Goal: Transaction & Acquisition: Purchase product/service

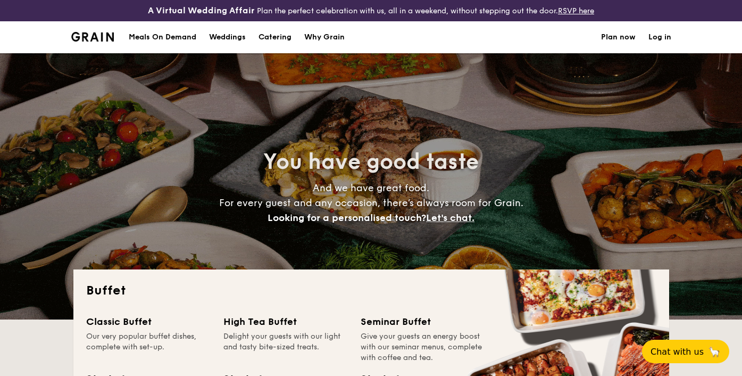
select select
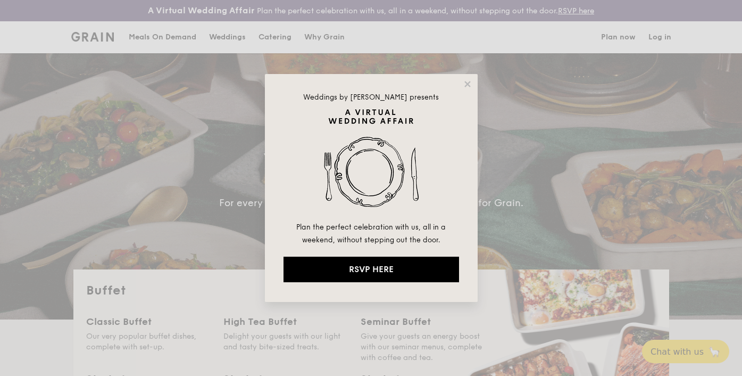
click at [468, 77] on div "Weddings by Grain presents Plan the perfect celebration with us, all in a weeke…" at bounding box center [371, 188] width 213 height 228
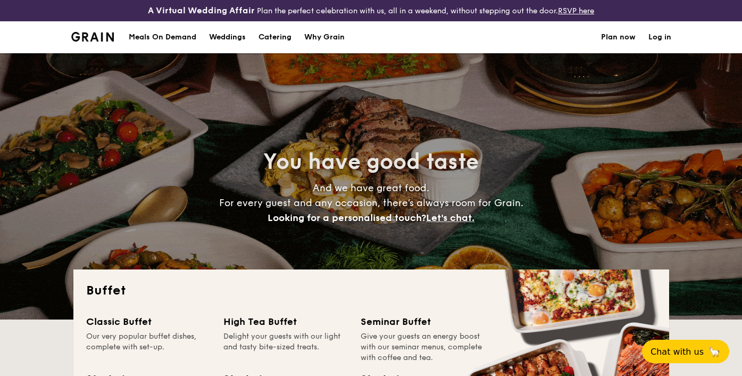
select select
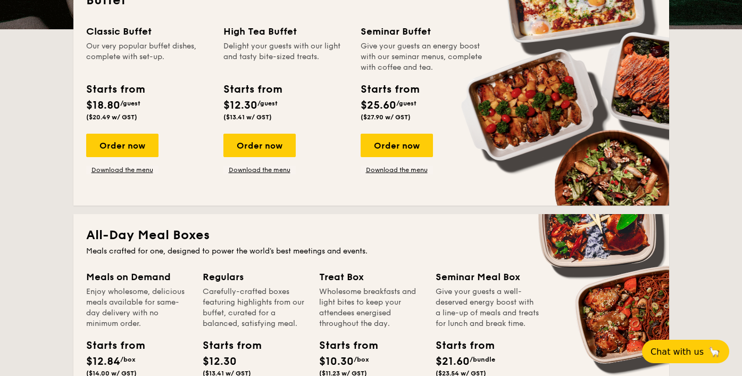
scroll to position [289, 0]
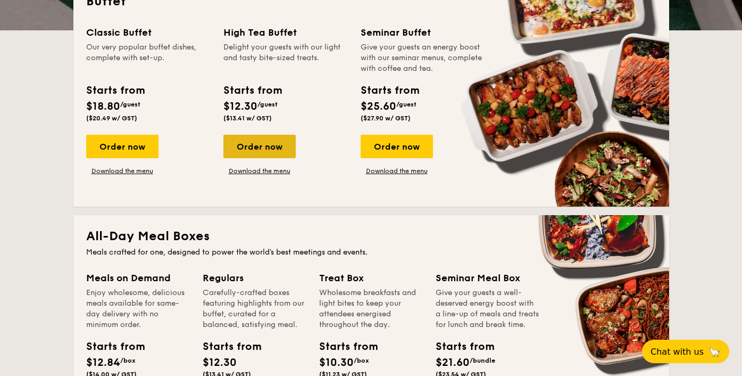
click at [240, 151] on div "Order now" at bounding box center [259, 146] width 72 height 23
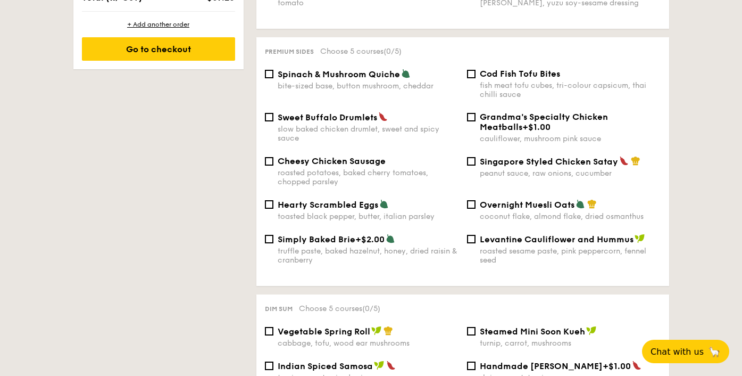
scroll to position [699, 0]
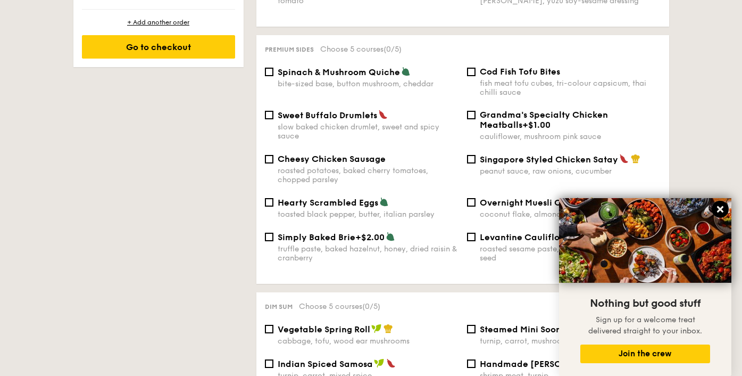
click at [722, 210] on icon at bounding box center [721, 209] width 10 height 10
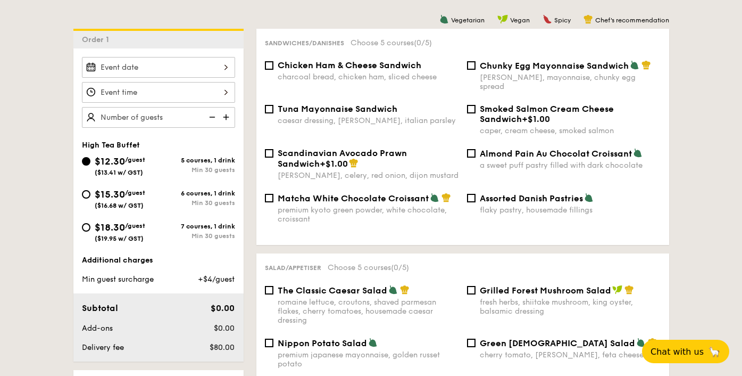
scroll to position [293, 0]
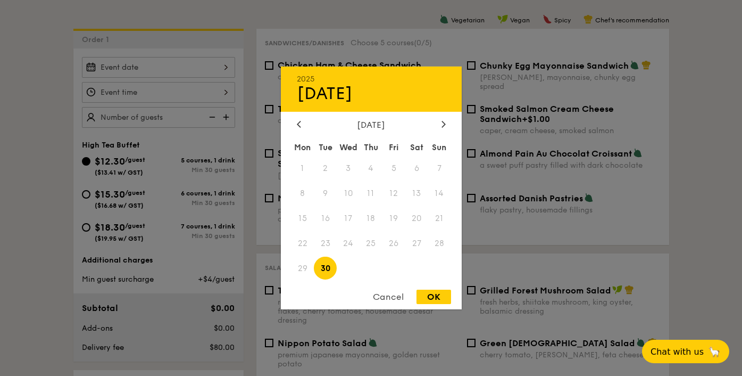
click at [210, 64] on div "2025 Sep [DATE] Tue Wed Thu Fri Sat Sun 1 2 3 4 5 6 7 8 9 10 11 12 13 14 15 16 …" at bounding box center [158, 67] width 153 height 21
click at [445, 123] on icon at bounding box center [444, 123] width 4 height 7
click at [413, 245] on span "22" at bounding box center [416, 242] width 23 height 23
click at [426, 298] on div "OK" at bounding box center [434, 296] width 35 height 14
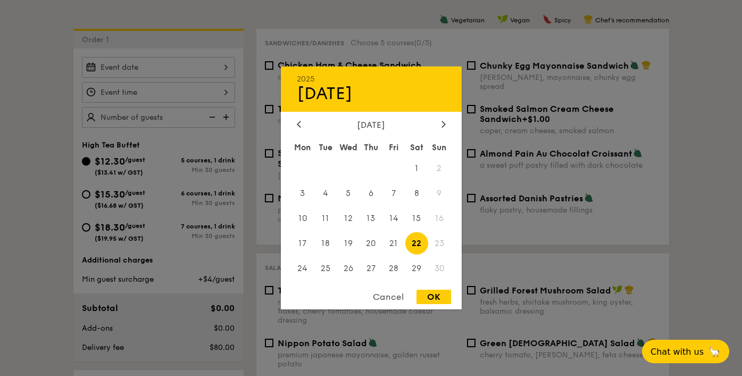
type input "[DATE]"
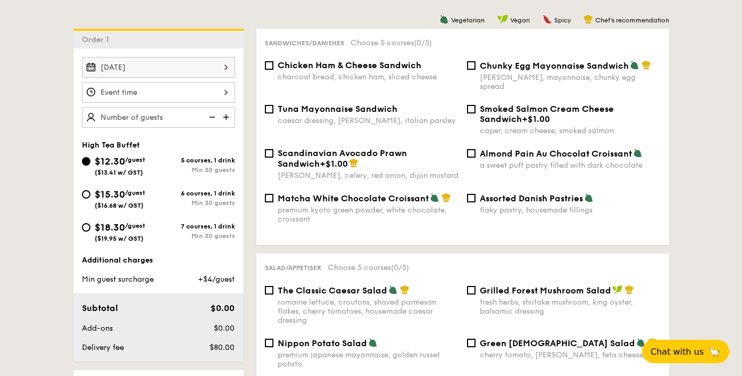
click at [211, 95] on div at bounding box center [158, 92] width 153 height 21
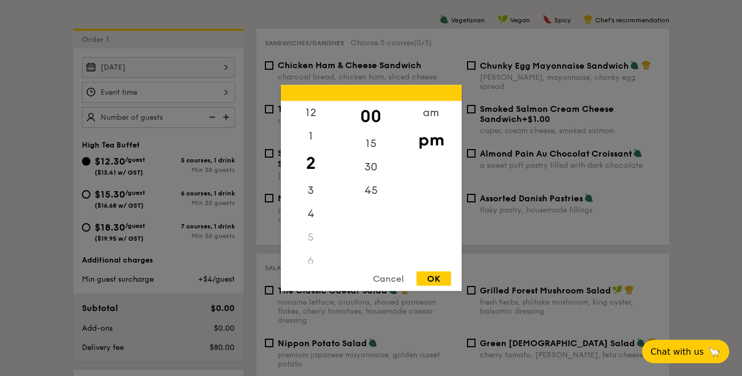
click at [310, 259] on div "6" at bounding box center [311, 260] width 60 height 23
click at [311, 207] on div "4" at bounding box center [311, 217] width 60 height 31
click at [305, 252] on div "6" at bounding box center [311, 260] width 60 height 23
click at [384, 278] on div "Cancel" at bounding box center [388, 278] width 52 height 14
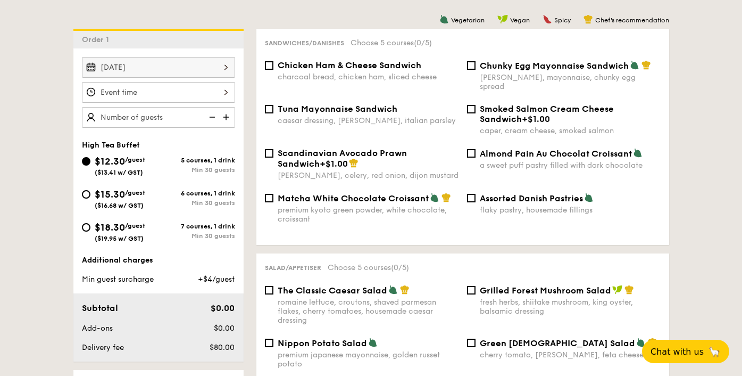
click at [167, 92] on div at bounding box center [158, 92] width 153 height 21
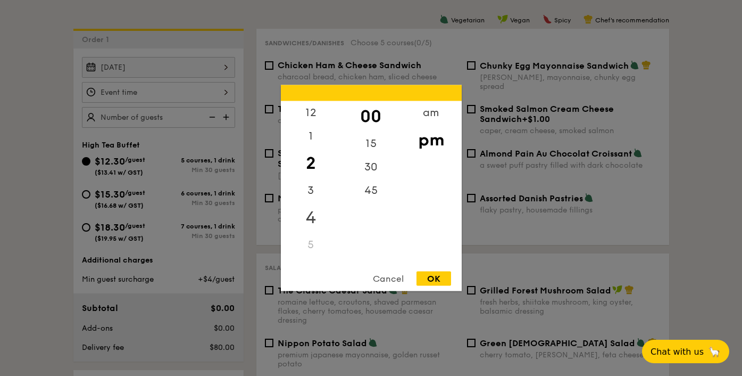
click at [310, 215] on div "4" at bounding box center [311, 217] width 60 height 31
click at [374, 171] on div "30" at bounding box center [371, 170] width 60 height 31
click at [438, 279] on div "OK" at bounding box center [434, 278] width 35 height 14
type input "4:30PM"
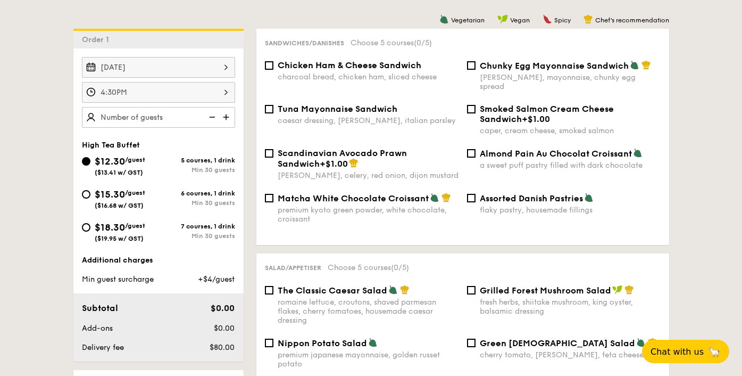
click at [227, 119] on img at bounding box center [227, 117] width 16 height 20
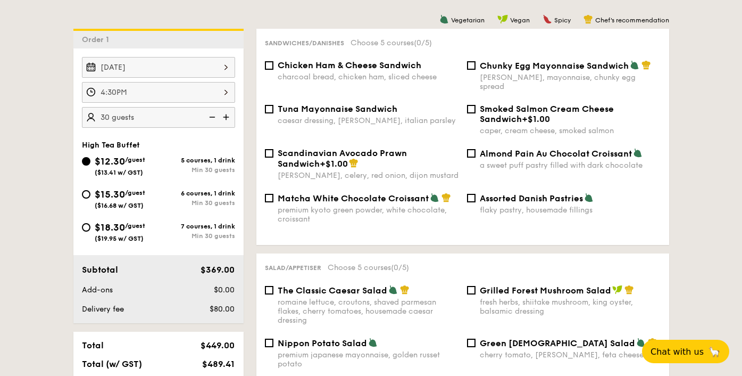
click at [227, 119] on img at bounding box center [227, 117] width 16 height 20
click at [211, 118] on img at bounding box center [211, 117] width 16 height 20
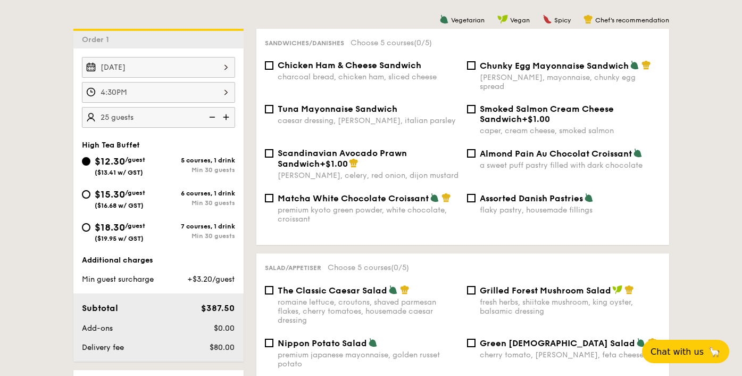
click at [211, 118] on img at bounding box center [211, 117] width 16 height 20
type input "20 guests"
click at [211, 118] on img at bounding box center [211, 117] width 16 height 20
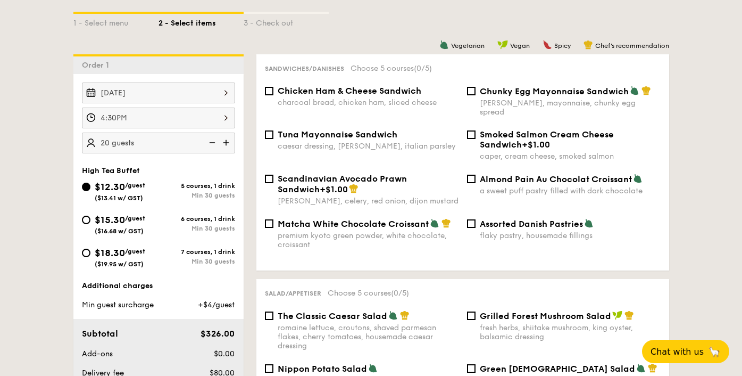
scroll to position [261, 0]
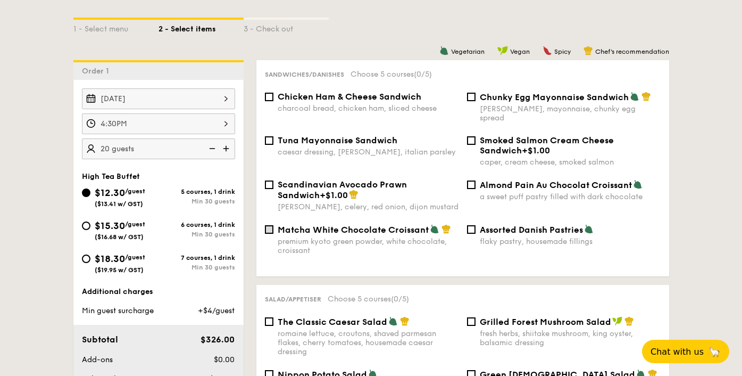
click at [266, 225] on input "Matcha White Chocolate Croissant premium kyoto green powder, white chocolate, c…" at bounding box center [269, 229] width 9 height 9
checkbox input "true"
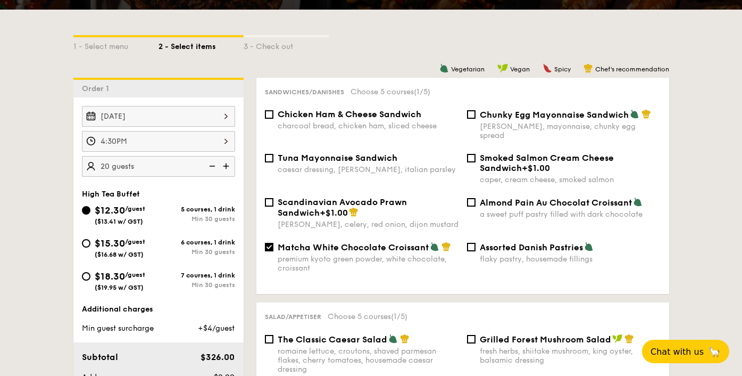
scroll to position [241, 0]
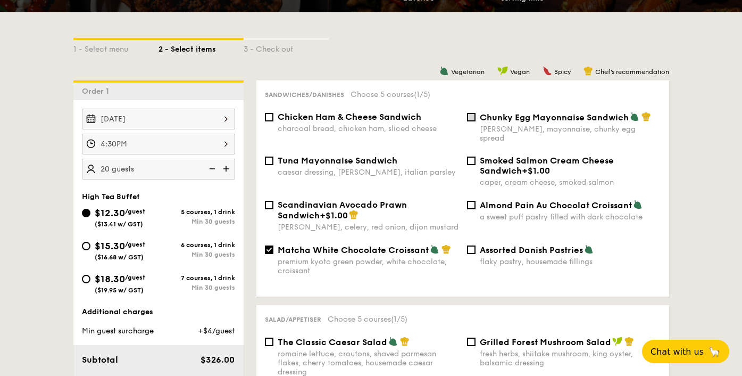
click at [473, 118] on input "Chunky Egg Mayonnaise Sandwich dijon mustard, mayonnaise, chunky egg spread" at bounding box center [471, 117] width 9 height 9
checkbox input "true"
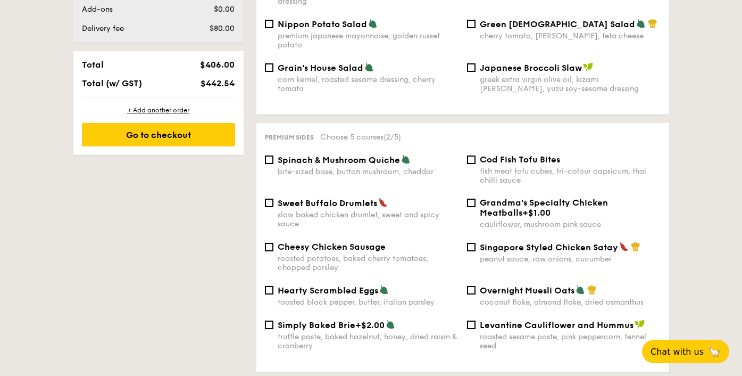
scroll to position [617, 0]
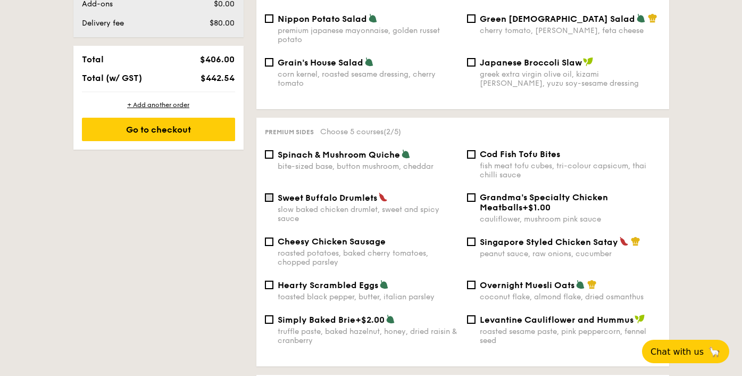
click at [271, 193] on input "Sweet Buffalo Drumlets slow baked chicken drumlet, sweet and spicy sauce" at bounding box center [269, 197] width 9 height 9
checkbox input "true"
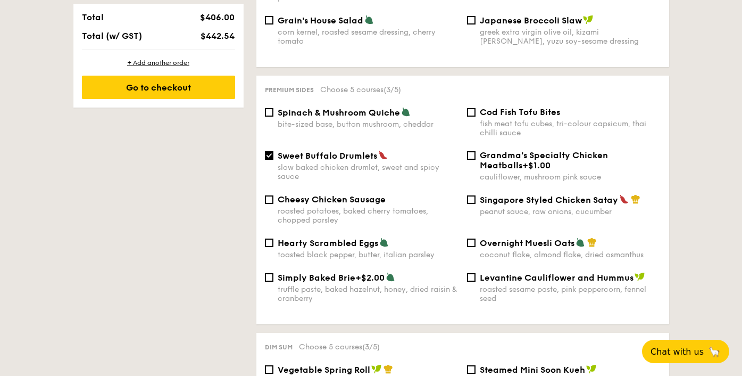
scroll to position [661, 0]
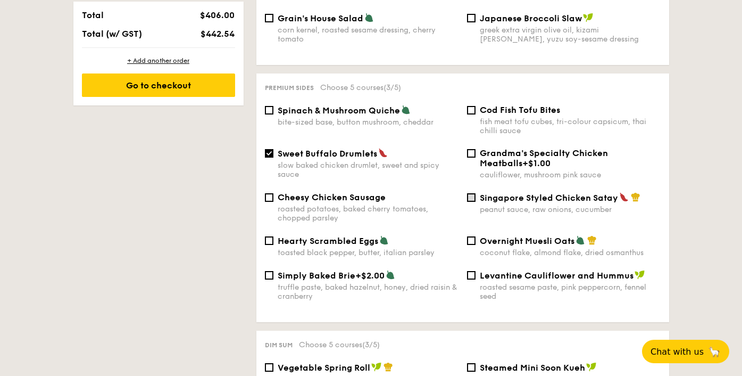
click at [473, 193] on input "Singapore Styled Chicken Satay peanut sauce, raw onions, cucumber" at bounding box center [471, 197] width 9 height 9
checkbox input "true"
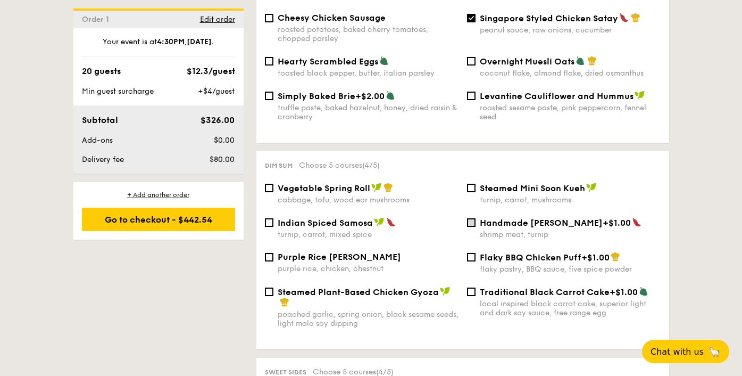
scroll to position [851, 0]
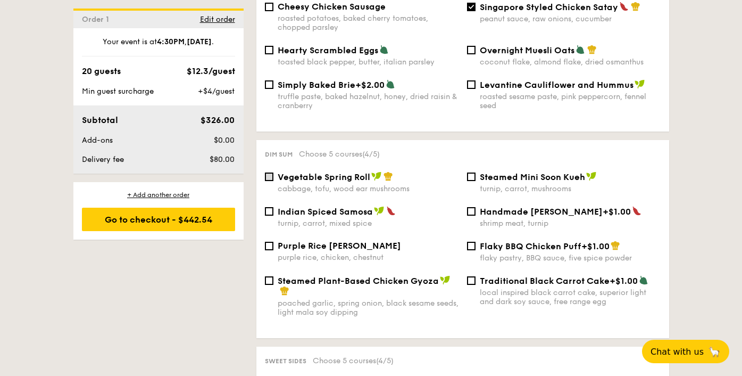
click at [271, 172] on input "Vegetable Spring Roll cabbage, tofu, wood ear mushrooms" at bounding box center [269, 176] width 9 height 9
checkbox input "true"
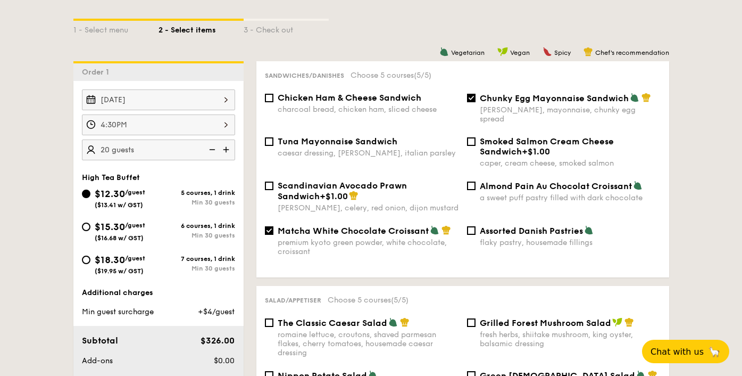
scroll to position [259, 0]
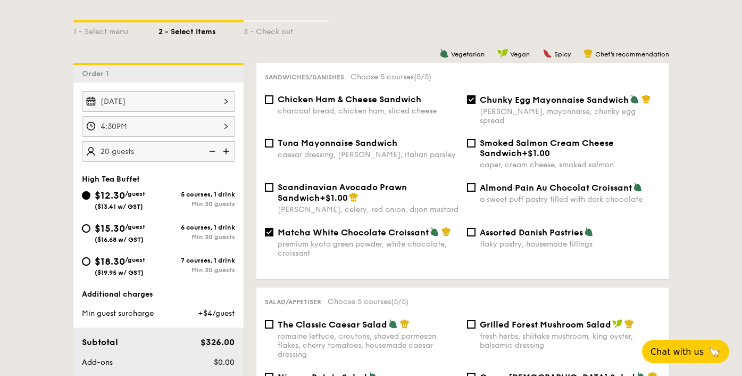
click at [229, 152] on img at bounding box center [227, 151] width 16 height 20
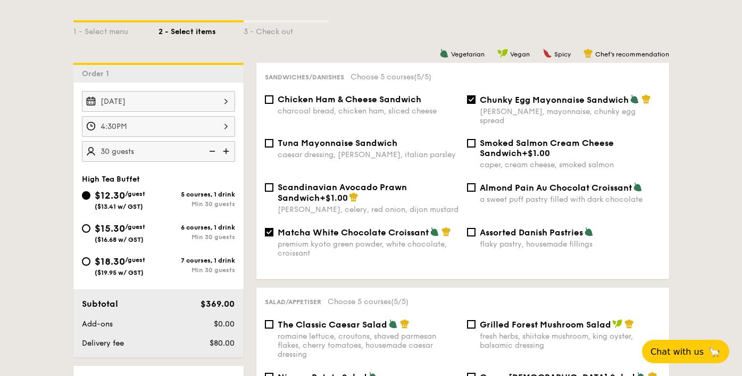
click at [213, 150] on img at bounding box center [211, 151] width 16 height 20
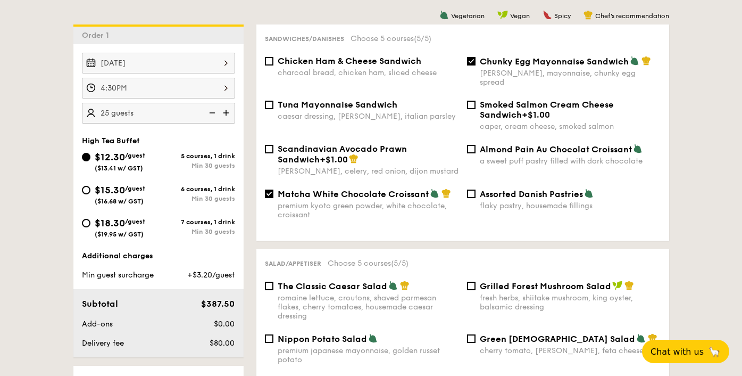
scroll to position [305, 0]
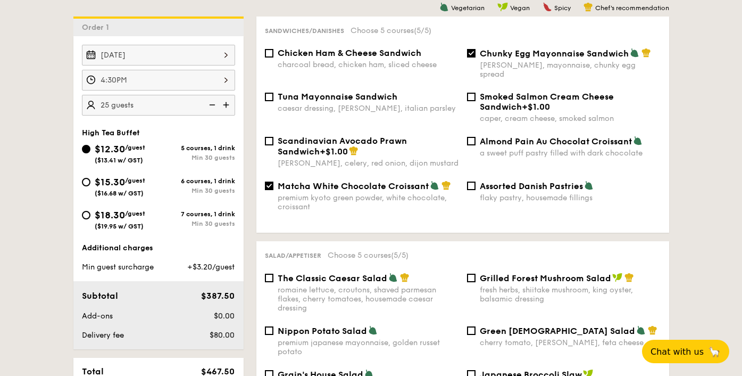
click at [227, 110] on img at bounding box center [227, 105] width 16 height 20
type input "30 guests"
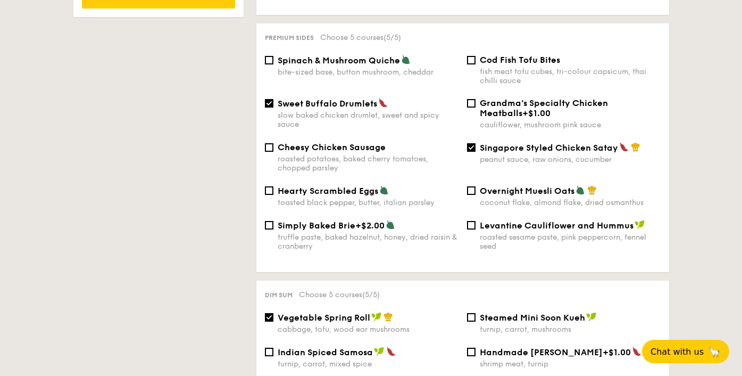
scroll to position [711, 0]
click at [472, 143] on input "Singapore Styled Chicken Satay peanut sauce, raw onions, cucumber" at bounding box center [471, 147] width 9 height 9
checkbox input "false"
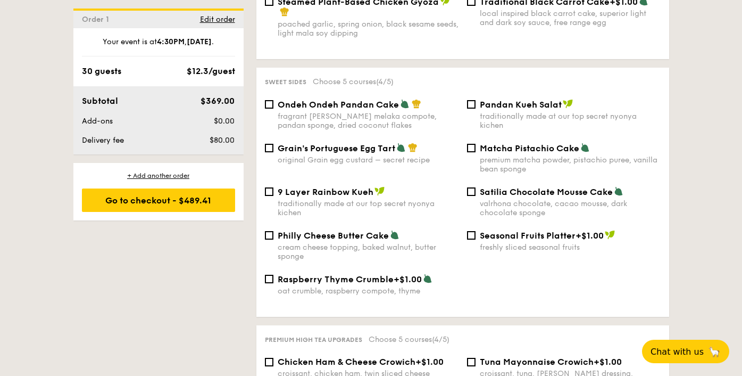
scroll to position [1115, 0]
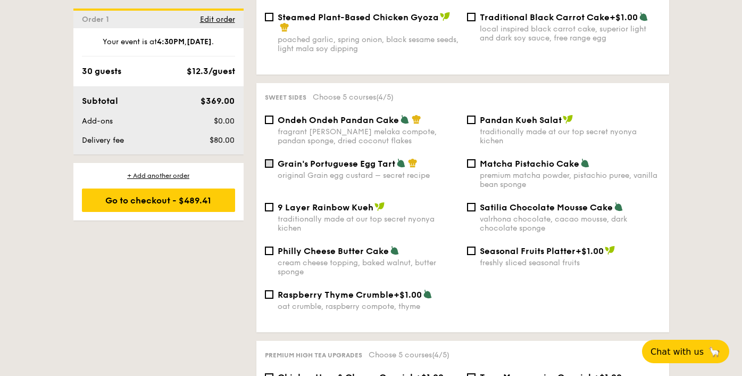
click at [270, 159] on input "Grain's Portuguese Egg Tart original Grain egg custard – secret recipe" at bounding box center [269, 163] width 9 height 9
checkbox input "true"
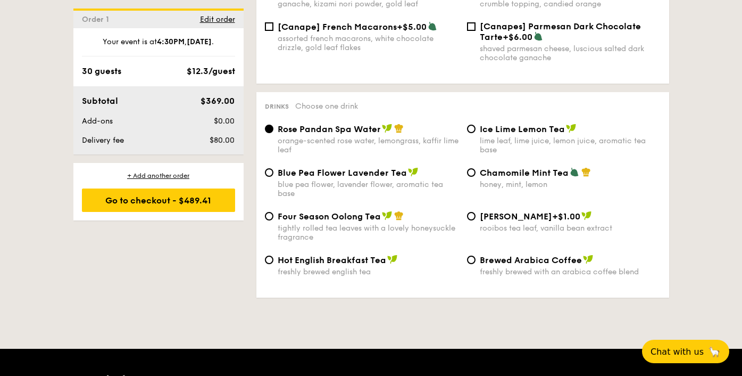
scroll to position [1722, 0]
click at [268, 212] on input "Four Season Oolong Tea tightly rolled tea leaves with a lovely honeysuckle frag…" at bounding box center [269, 216] width 9 height 9
radio input "true"
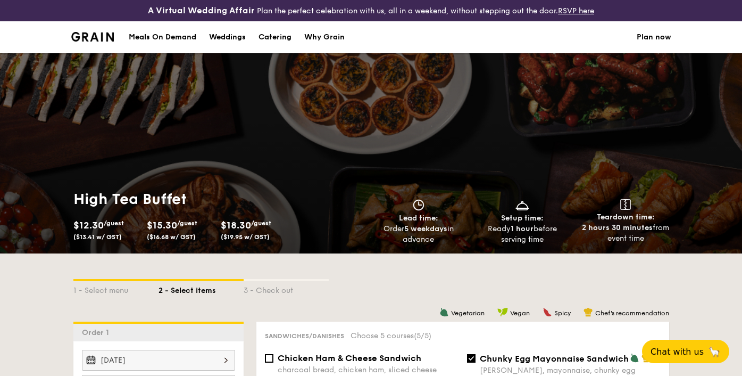
scroll to position [0, 0]
